Goal: Task Accomplishment & Management: Use online tool/utility

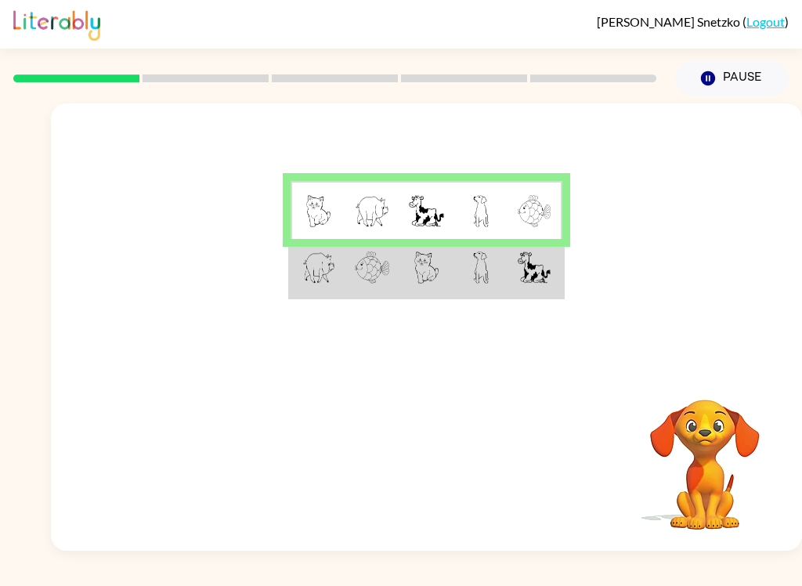
click at [369, 295] on td at bounding box center [372, 268] width 54 height 59
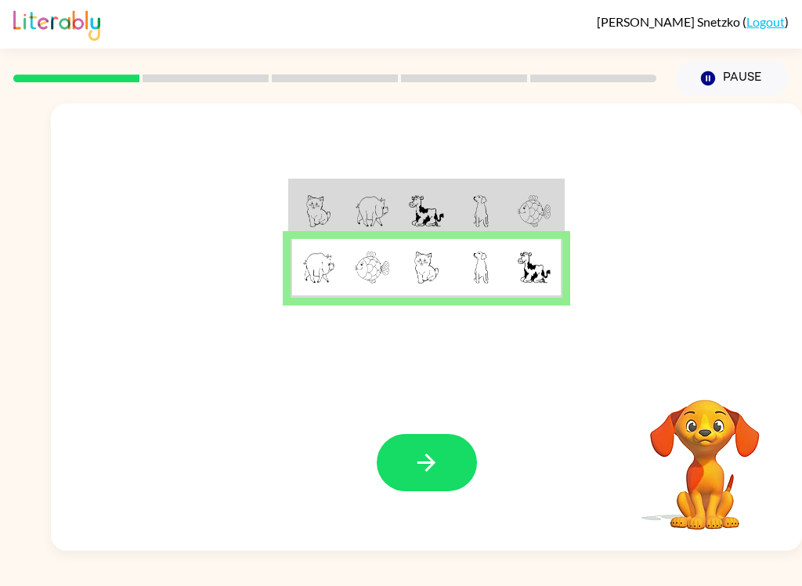
click at [425, 464] on icon "button" at bounding box center [426, 462] width 27 height 27
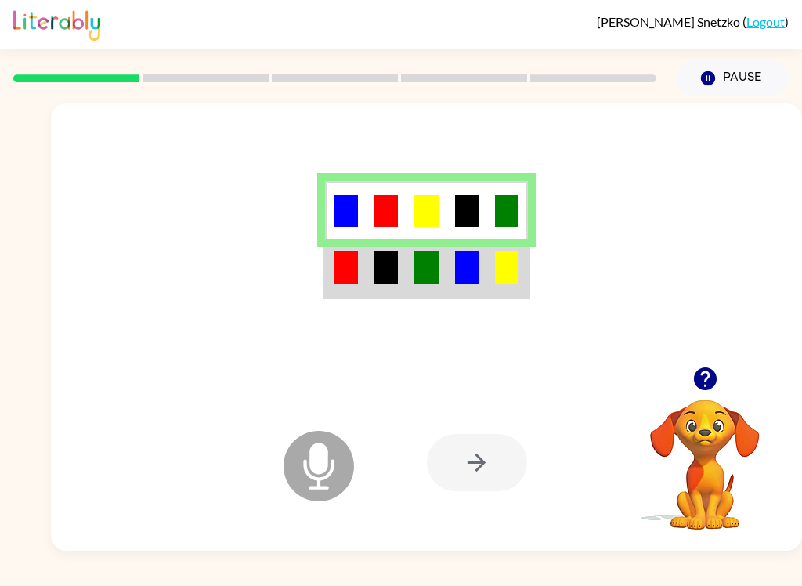
click at [351, 479] on icon at bounding box center [319, 466] width 70 height 70
click at [474, 461] on div at bounding box center [477, 462] width 100 height 57
click at [312, 466] on icon "Microphone The Microphone is here when it is your turn to talk" at bounding box center [397, 485] width 235 height 117
click at [310, 475] on icon "Microphone The Microphone is here when it is your turn to talk" at bounding box center [397, 485] width 235 height 117
click at [469, 462] on div at bounding box center [477, 462] width 100 height 57
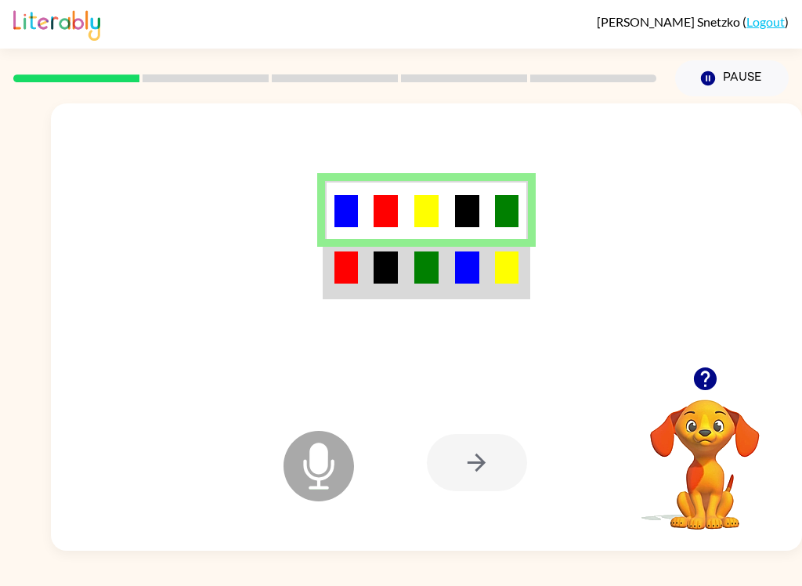
click at [692, 384] on icon "button" at bounding box center [705, 378] width 27 height 27
click at [405, 258] on td at bounding box center [386, 268] width 41 height 59
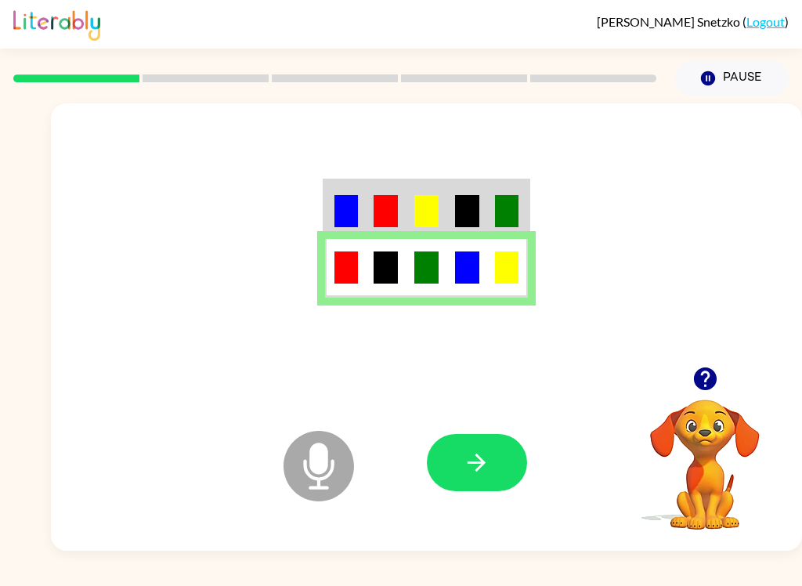
click at [492, 456] on button "button" at bounding box center [477, 462] width 100 height 57
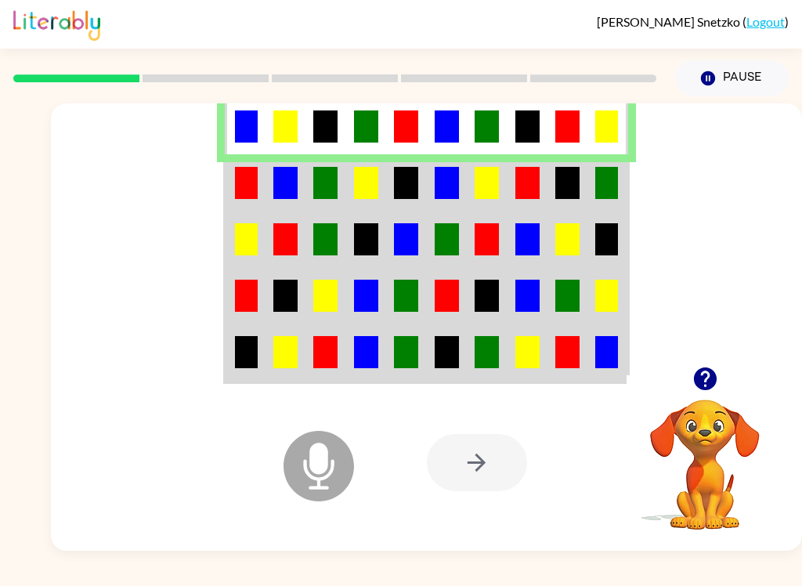
click at [470, 470] on div at bounding box center [477, 462] width 100 height 57
click at [461, 498] on icon "Microphone The Microphone is here when it is your turn to talk" at bounding box center [397, 485] width 235 height 117
click at [528, 206] on td at bounding box center [527, 182] width 40 height 56
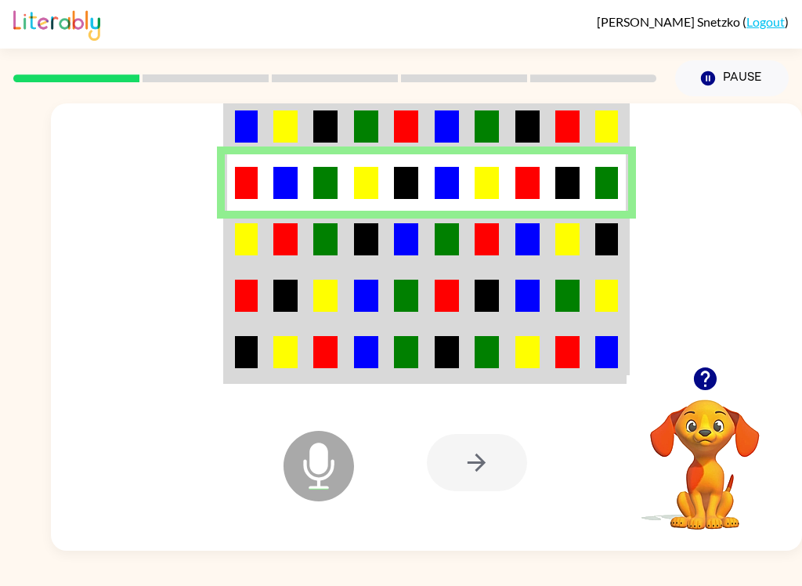
click at [703, 67] on button "Pause Pause" at bounding box center [732, 78] width 114 height 36
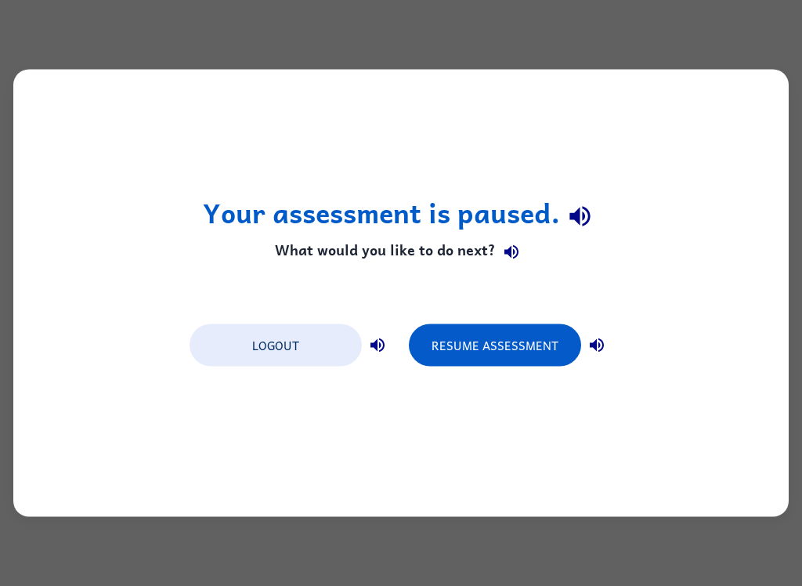
click at [464, 337] on button "Resume Assessment" at bounding box center [495, 345] width 172 height 42
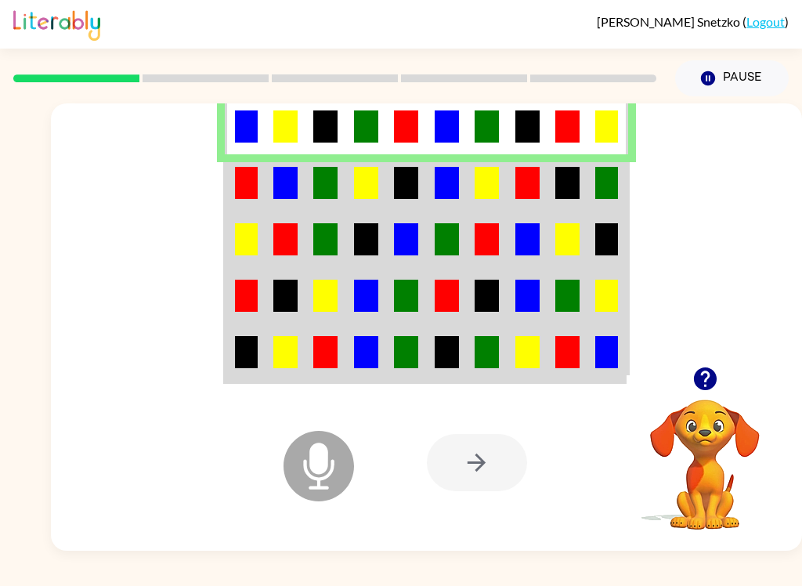
click at [247, 182] on img at bounding box center [246, 183] width 23 height 32
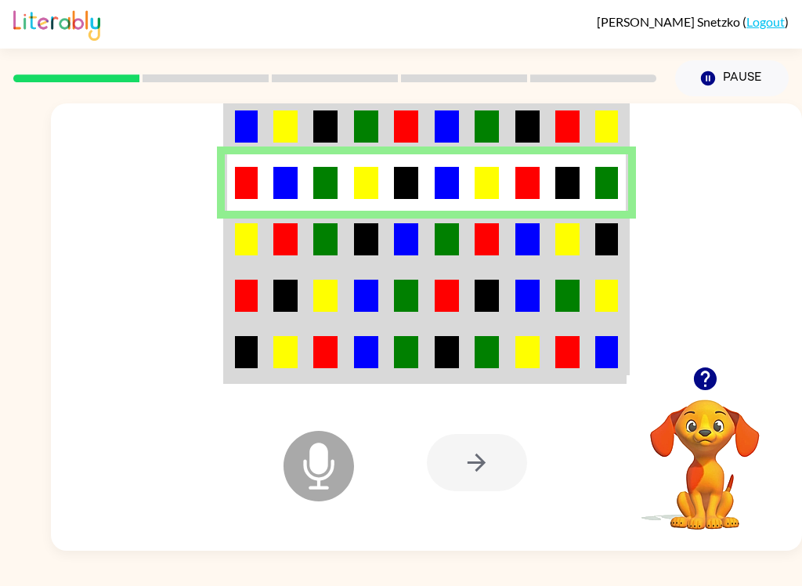
click at [269, 236] on td at bounding box center [286, 239] width 40 height 56
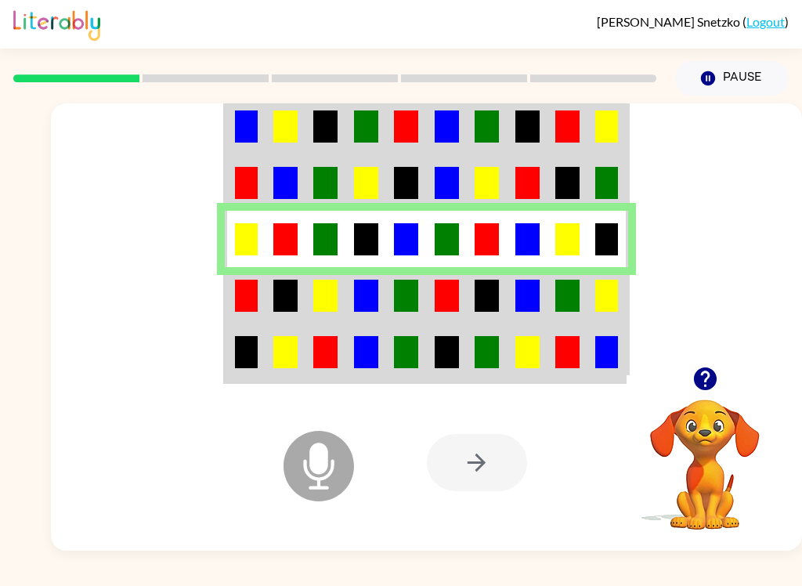
click at [335, 305] on img at bounding box center [325, 296] width 24 height 32
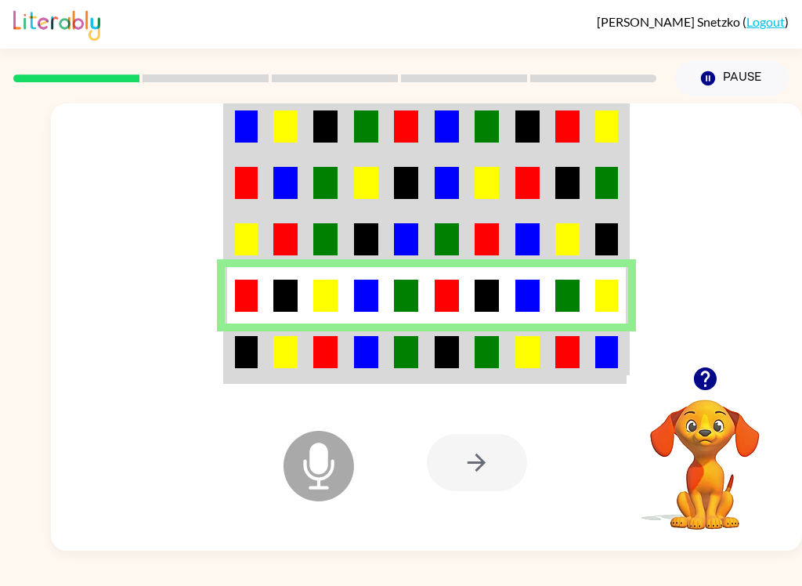
click at [291, 350] on img at bounding box center [285, 352] width 24 height 32
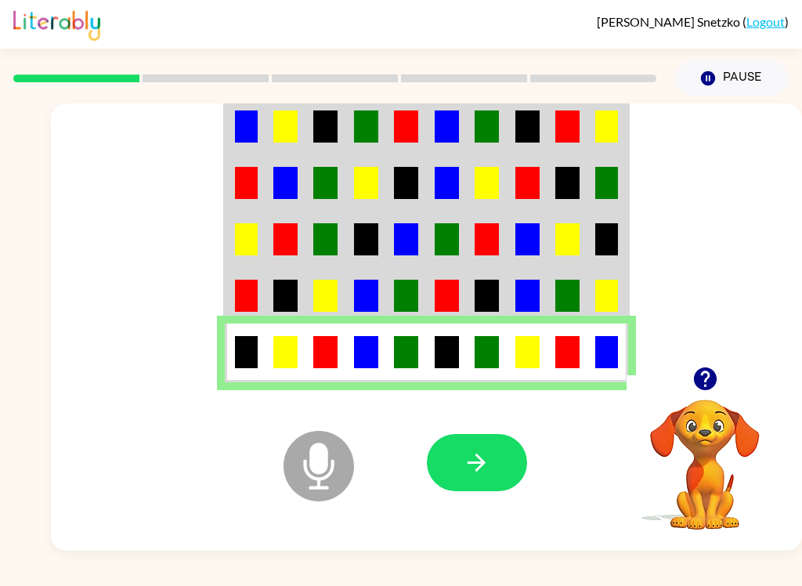
click at [473, 445] on button "button" at bounding box center [477, 462] width 100 height 57
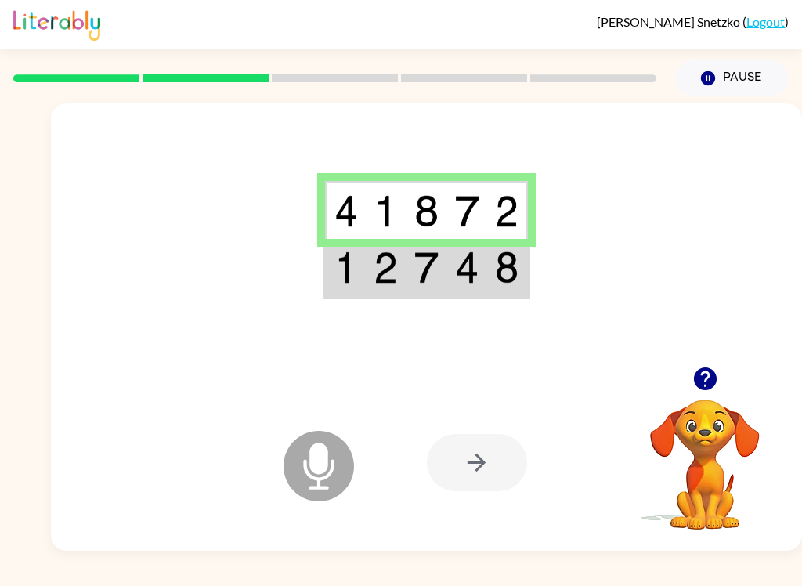
click at [358, 275] on td at bounding box center [345, 268] width 41 height 59
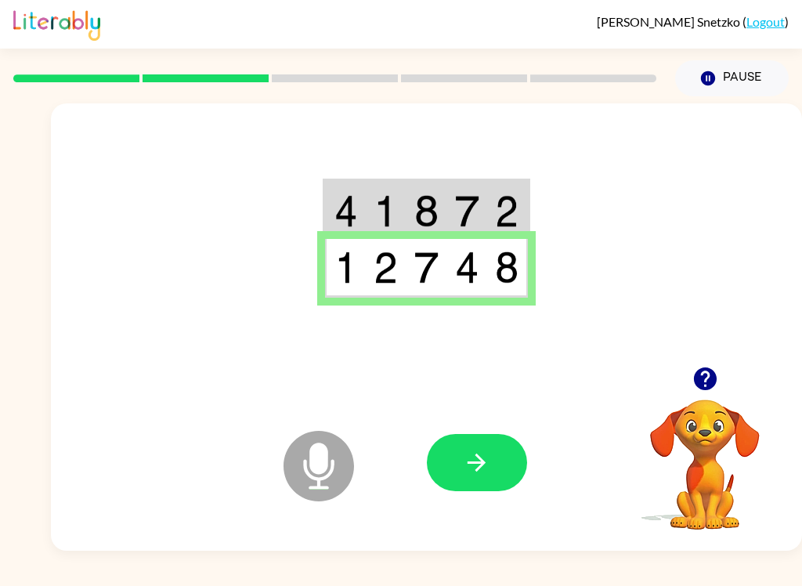
click at [489, 471] on icon "button" at bounding box center [476, 462] width 27 height 27
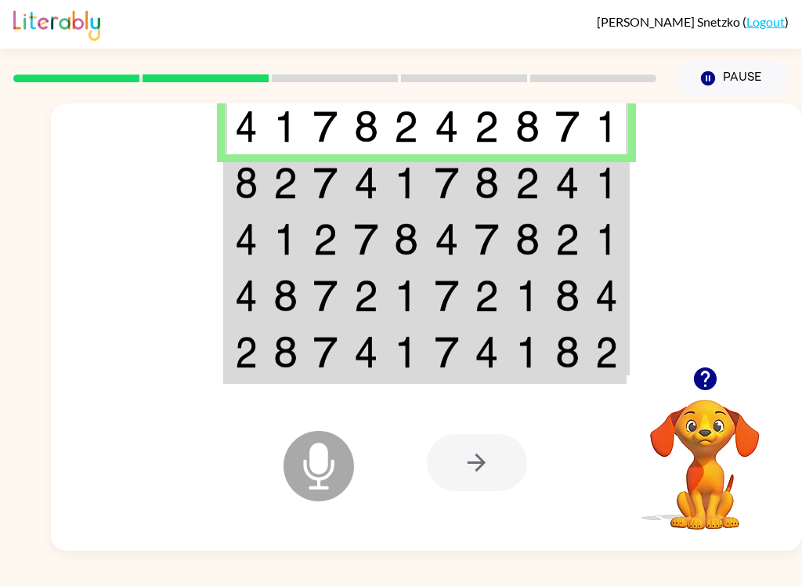
click at [240, 191] on img at bounding box center [246, 183] width 23 height 32
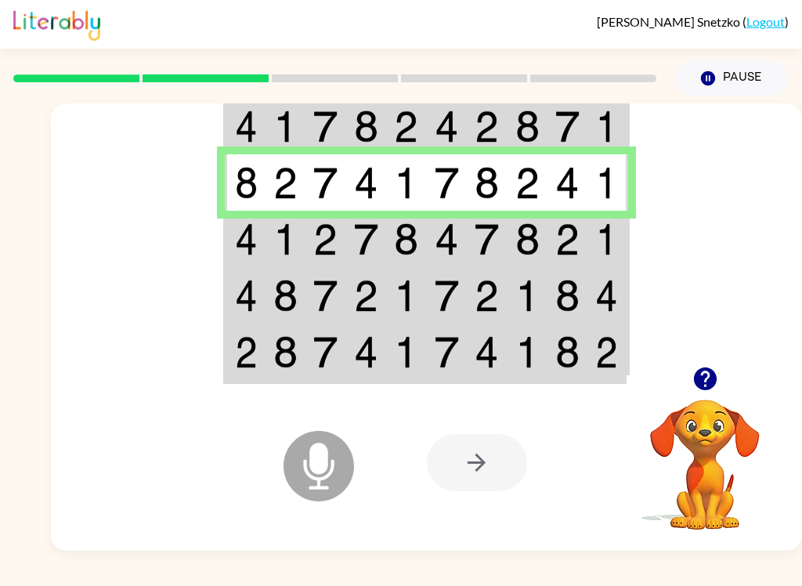
click at [266, 264] on td at bounding box center [286, 239] width 40 height 56
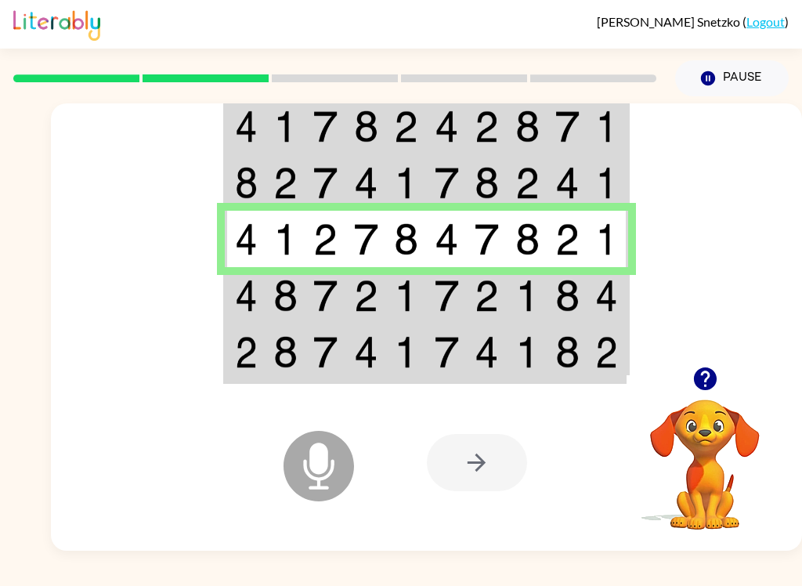
click at [285, 288] on img at bounding box center [285, 296] width 24 height 32
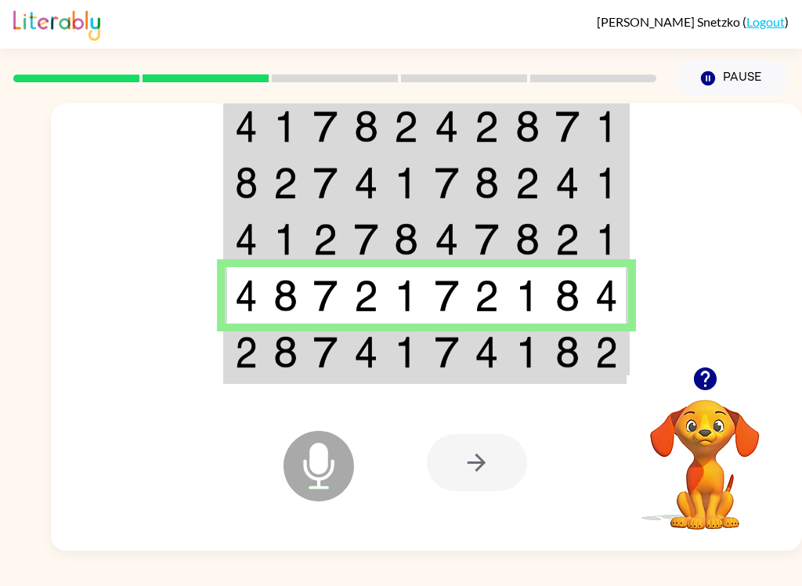
click at [288, 367] on img at bounding box center [285, 352] width 24 height 32
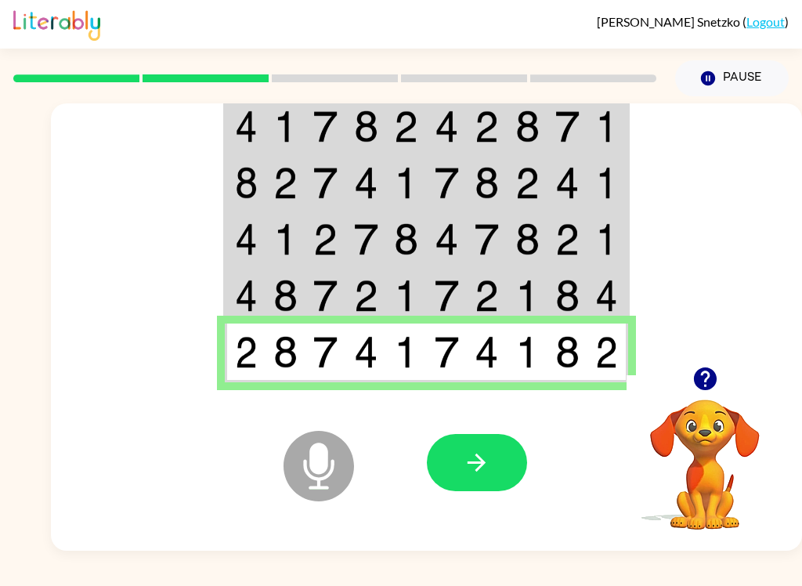
click at [471, 465] on icon "button" at bounding box center [476, 462] width 27 height 27
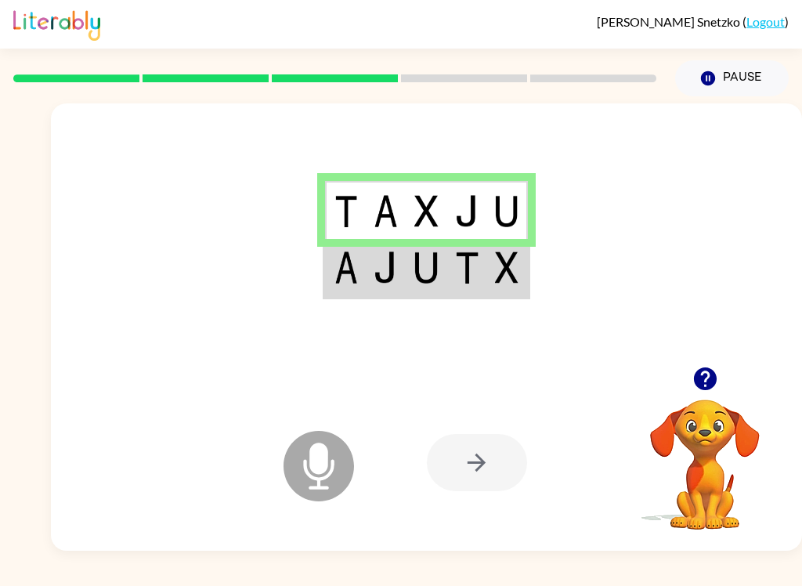
click at [356, 262] on img at bounding box center [345, 267] width 23 height 32
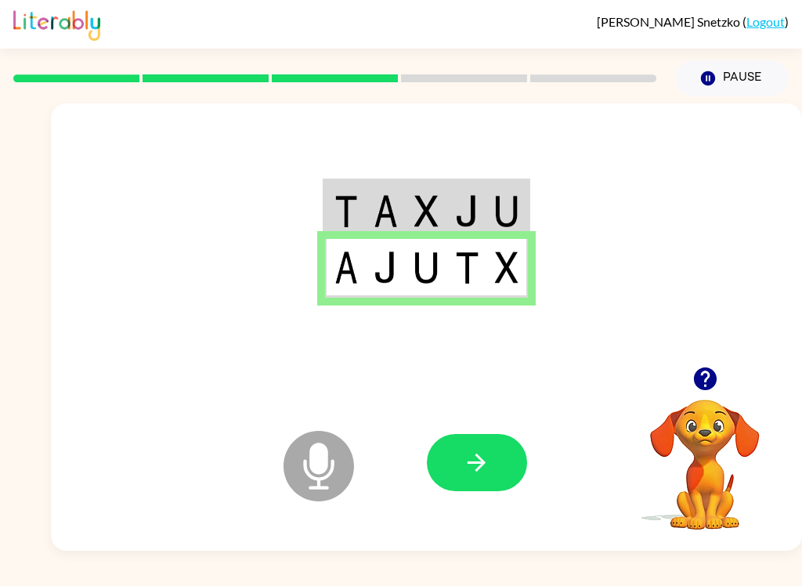
click at [481, 471] on icon "button" at bounding box center [476, 462] width 27 height 27
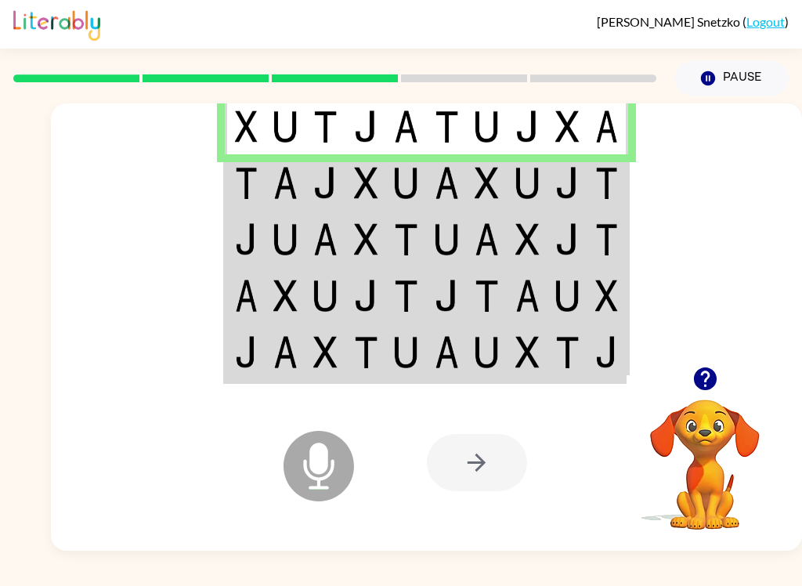
click at [262, 194] on td at bounding box center [245, 182] width 40 height 56
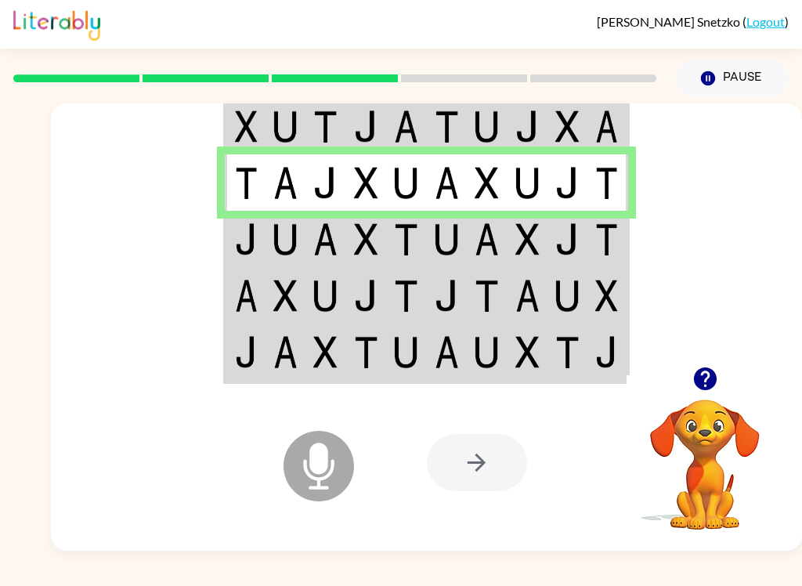
click at [249, 252] on img at bounding box center [246, 239] width 23 height 32
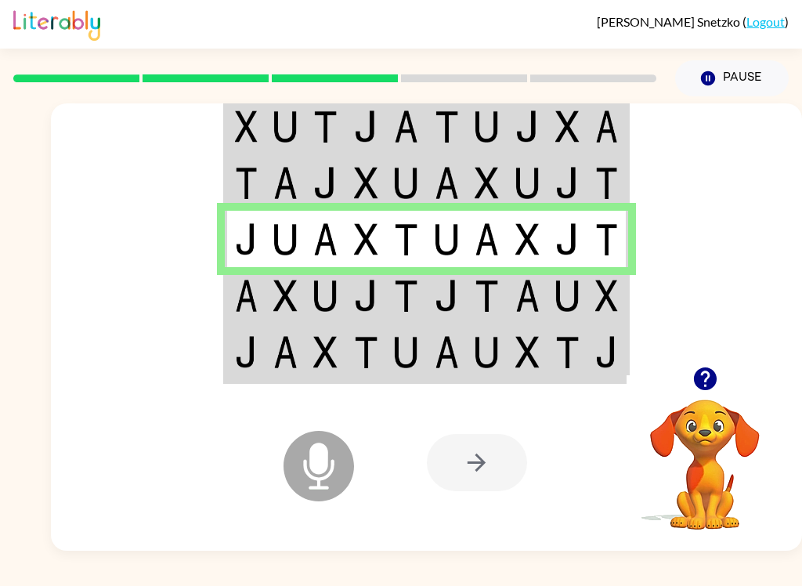
click at [235, 294] on img at bounding box center [246, 296] width 23 height 32
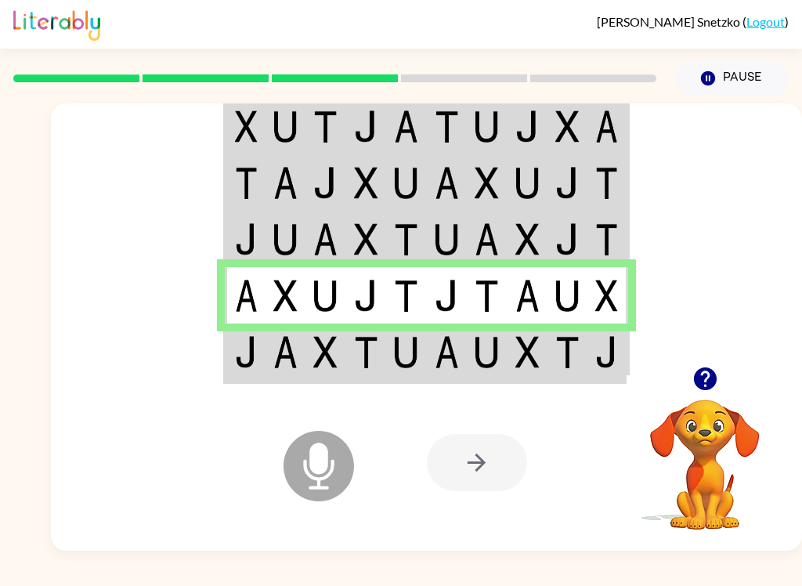
click at [319, 388] on icon at bounding box center [318, 430] width 39 height 117
click at [280, 357] on img at bounding box center [285, 352] width 24 height 32
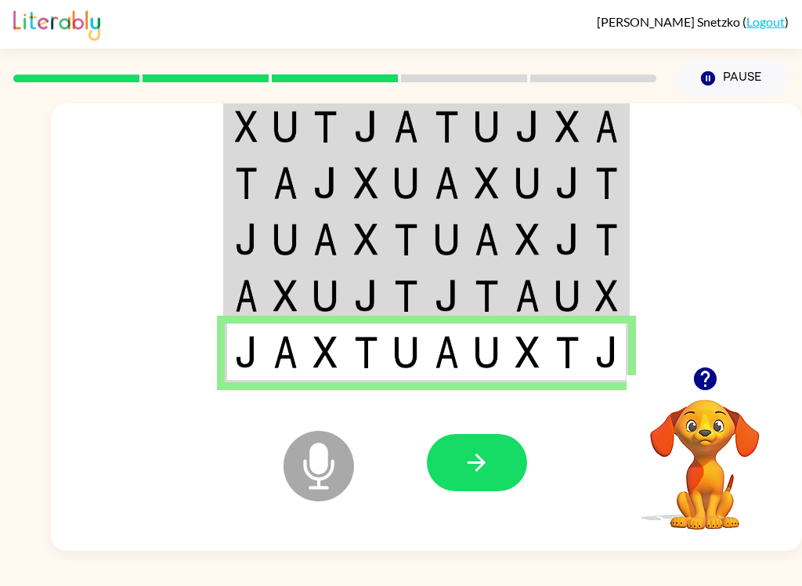
click at [465, 486] on button "button" at bounding box center [477, 462] width 100 height 57
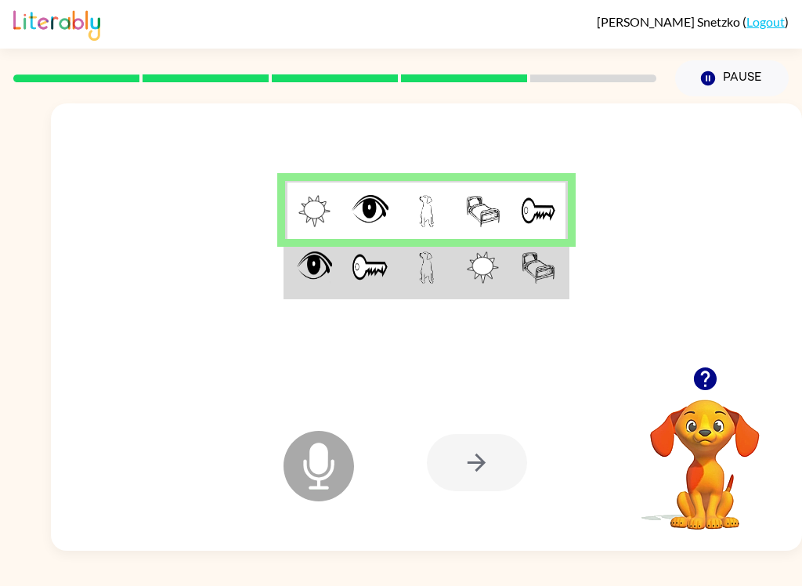
click at [318, 291] on td at bounding box center [313, 268] width 56 height 59
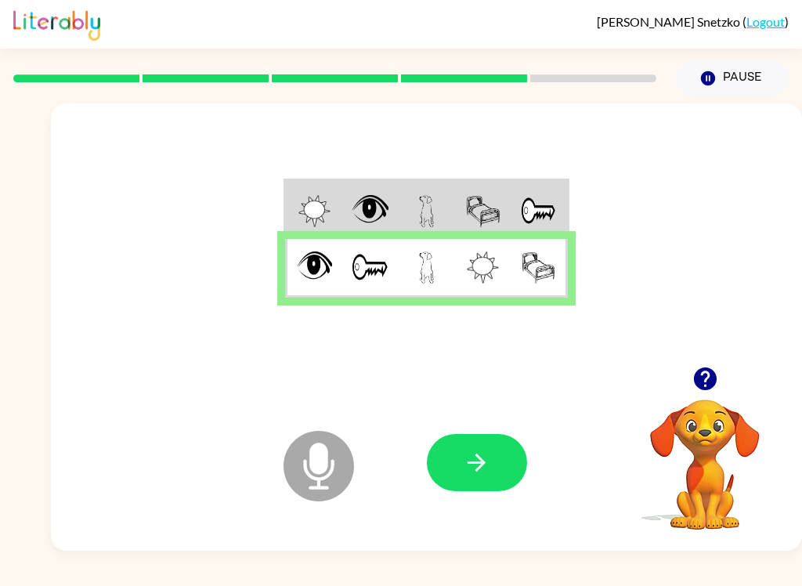
click at [464, 465] on icon "button" at bounding box center [476, 462] width 27 height 27
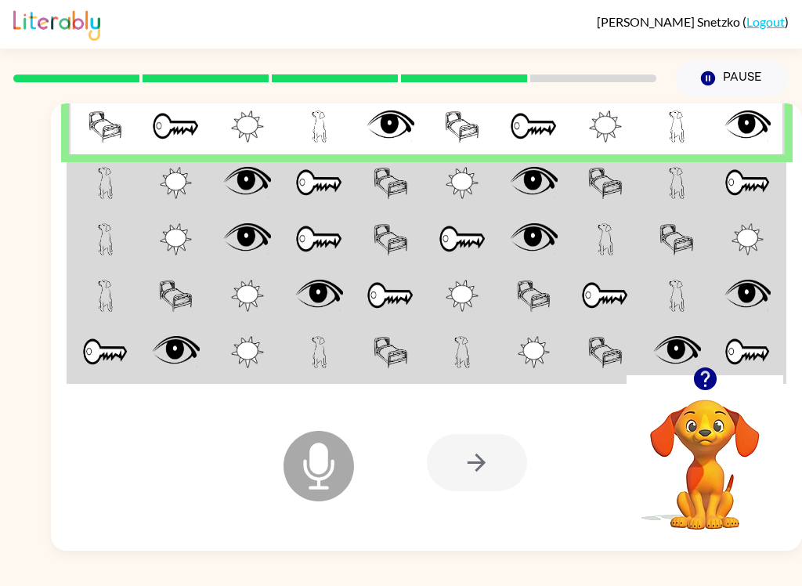
click at [111, 201] on td at bounding box center [104, 182] width 71 height 56
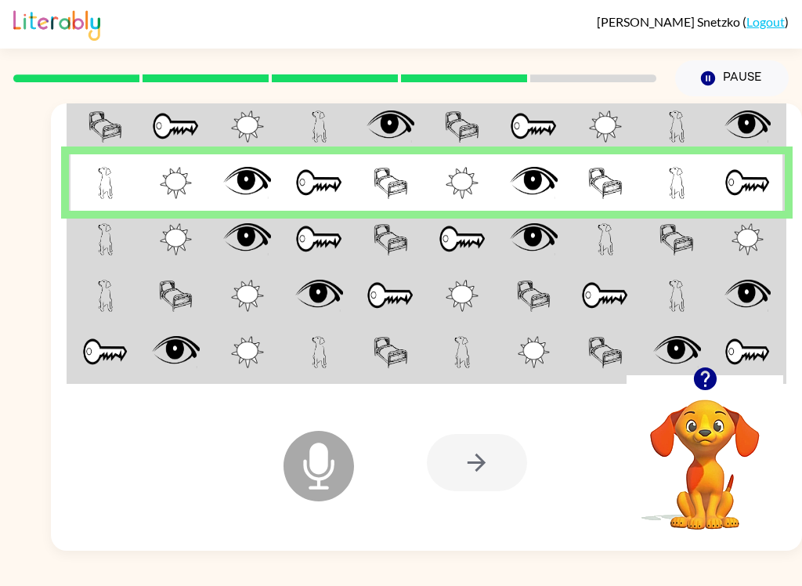
click at [60, 266] on div at bounding box center [426, 234] width 751 height 263
click at [111, 248] on img at bounding box center [106, 239] width 16 height 32
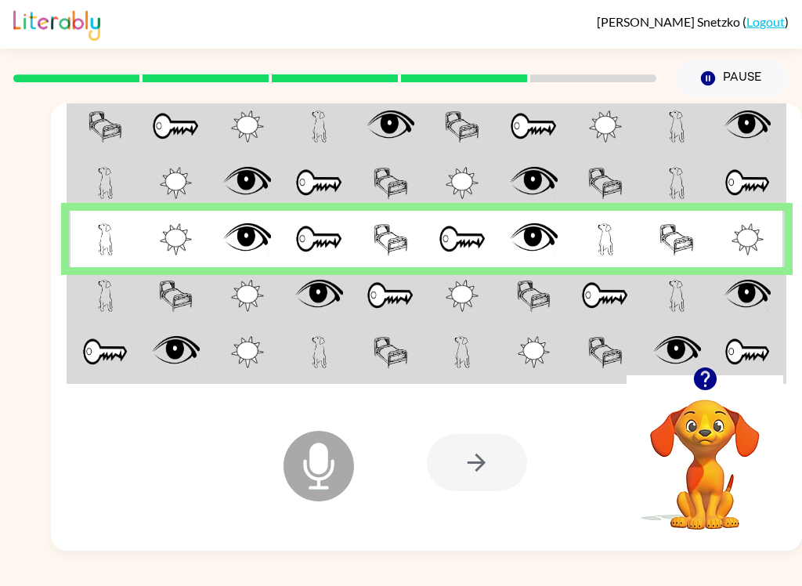
click at [92, 313] on td at bounding box center [104, 295] width 71 height 56
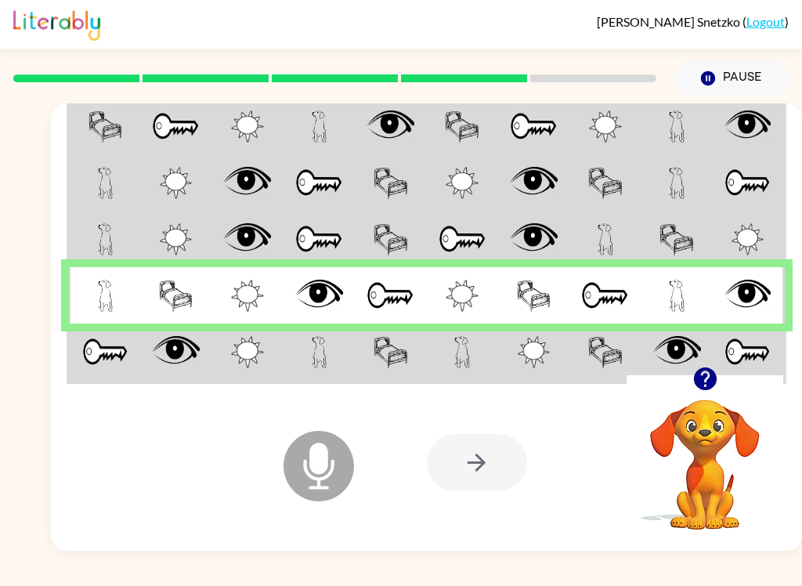
click at [81, 381] on td at bounding box center [104, 352] width 71 height 59
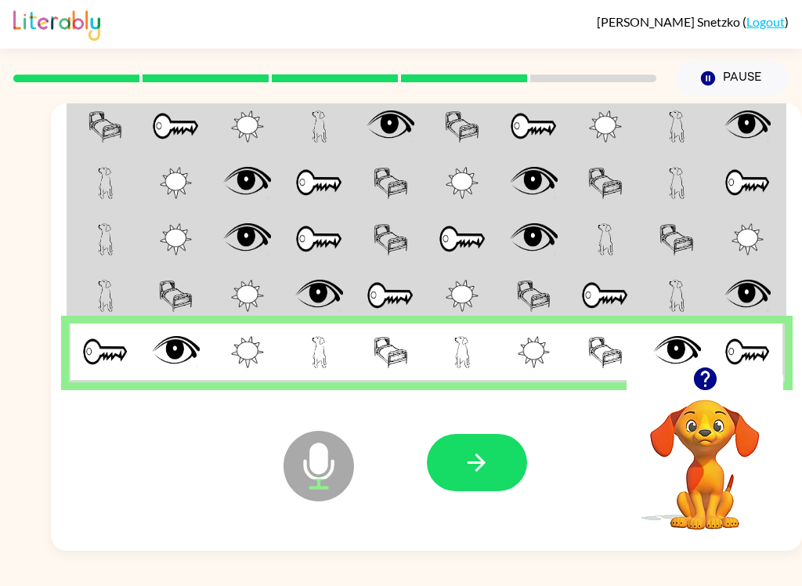
click at [475, 457] on icon "button" at bounding box center [476, 462] width 27 height 27
